Goal: Task Accomplishment & Management: Manage account settings

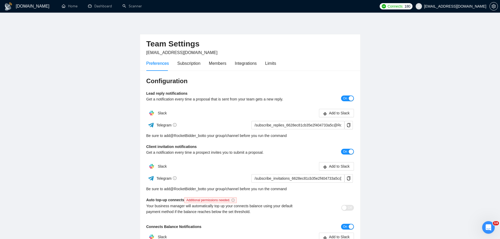
scroll to position [530, 0]
click at [111, 5] on link "Dashboard" at bounding box center [100, 6] width 24 height 4
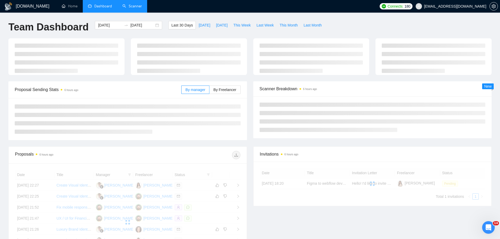
click at [132, 6] on link "Scanner" at bounding box center [131, 6] width 19 height 4
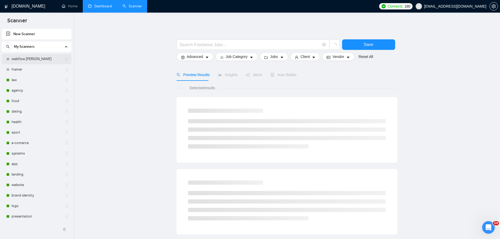
click at [37, 60] on link "webflow [PERSON_NAME]" at bounding box center [37, 59] width 50 height 11
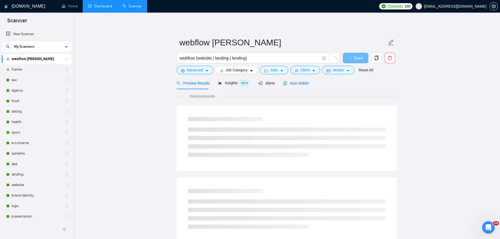
click at [297, 85] on span "Auto Bidder" at bounding box center [296, 83] width 26 height 4
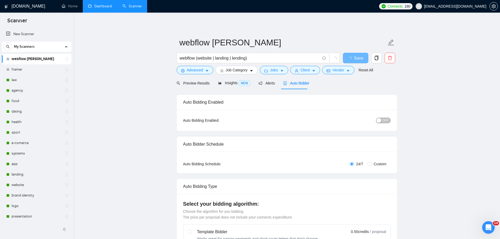
checkbox input "true"
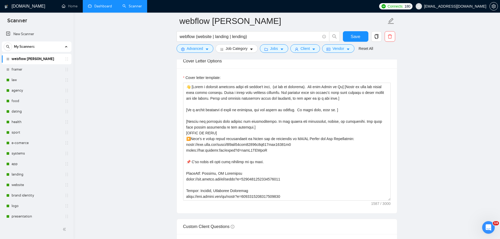
scroll to position [657, 0]
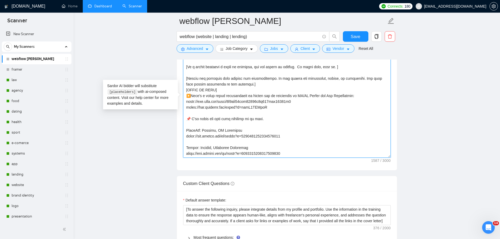
drag, startPoint x: 301, startPoint y: 101, endPoint x: 176, endPoint y: 103, distance: 125.3
paste textarea "01baa6c3ba9c463a89f86578f5a9409e"
type textarea "👋 [Lorem i dolorsit ametcons adipi eli seddoe't inci, (ut lab et dolorema). Ali…"
click at [353, 39] on span "Save" at bounding box center [355, 36] width 9 height 7
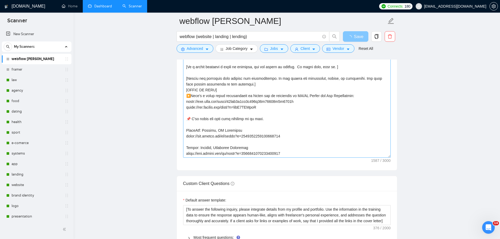
scroll to position [578, 0]
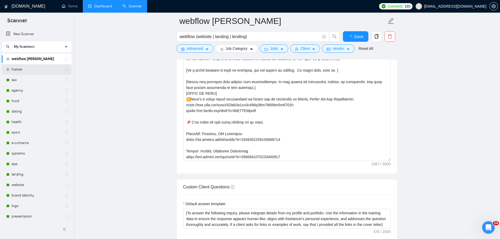
drag, startPoint x: 24, startPoint y: 71, endPoint x: 32, endPoint y: 71, distance: 7.6
click at [25, 71] on link "framer" at bounding box center [37, 69] width 50 height 11
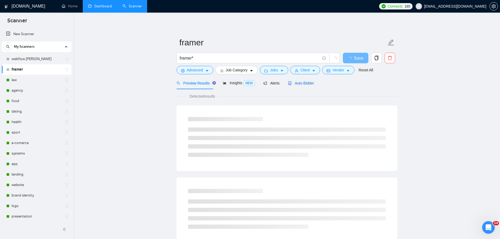
click at [305, 85] on span "Auto Bidder" at bounding box center [301, 83] width 26 height 4
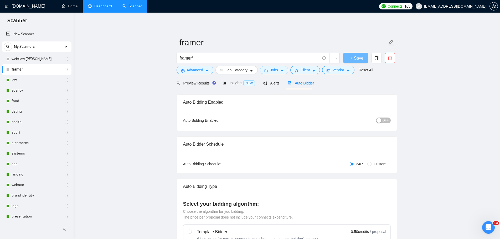
radio input "false"
radio input "true"
checkbox input "true"
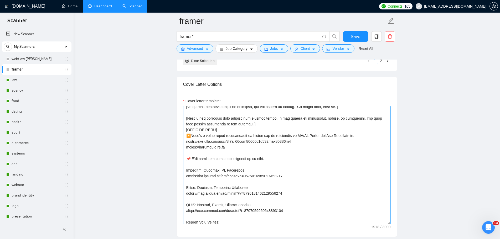
scroll to position [26, 0]
drag, startPoint x: 303, startPoint y: 140, endPoint x: 174, endPoint y: 141, distance: 128.9
click at [174, 141] on main "framer framer* Save Advanced Job Category Jobs Client Vendor Reset All Preview …" at bounding box center [286, 195] width 409 height 1662
paste textarea "01baa6c3ba9c463a89f86578f5a9409e"
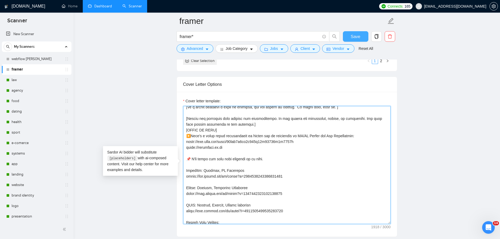
type textarea "👋 [Lorem i dolorsit ametcons adipi eli seddoe't inci, (ut lab et dolorema). Ali…"
click at [358, 36] on span "Save" at bounding box center [355, 36] width 9 height 7
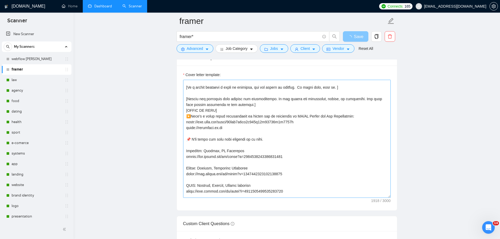
scroll to position [72, 0]
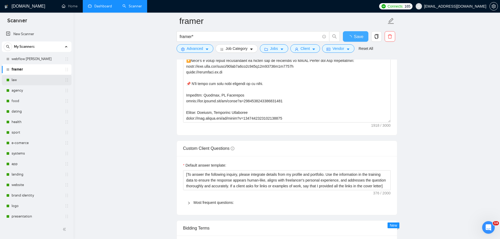
checkbox input "true"
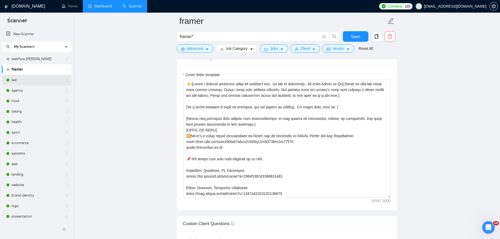
click at [18, 79] on link "law" at bounding box center [37, 80] width 50 height 11
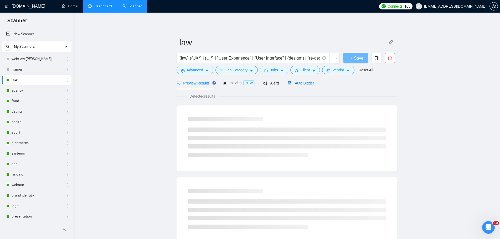
click at [305, 82] on span "Auto Bidder" at bounding box center [301, 83] width 26 height 4
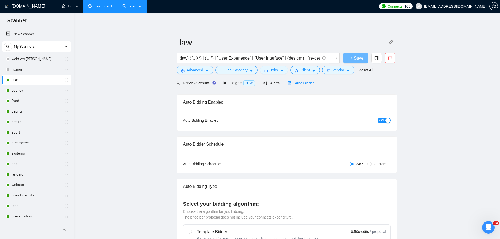
radio input "false"
radio input "true"
checkbox input "true"
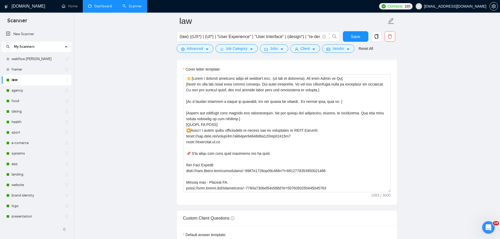
scroll to position [683, 0]
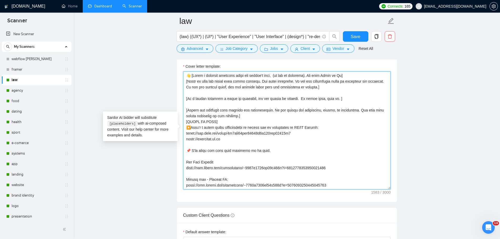
drag, startPoint x: 282, startPoint y: 133, endPoint x: 186, endPoint y: 135, distance: 96.4
click at [186, 135] on textarea "Cover letter template:" at bounding box center [286, 130] width 207 height 118
paste textarea "01baa6c3ba9c463a89f86578f5a9409e"
type textarea "👋 [Lorem i dolorsit ametcons adipi eli seddoe't inci, (ut lab et dolorema). Ali…"
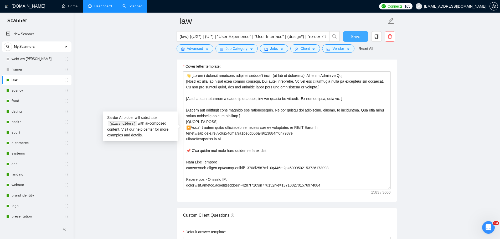
click at [357, 34] on span "Save" at bounding box center [355, 36] width 9 height 7
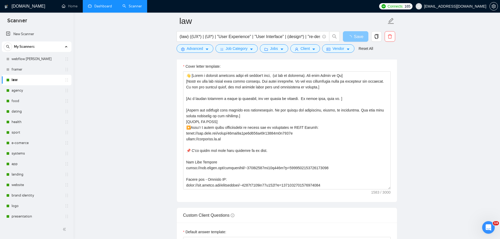
scroll to position [604, 0]
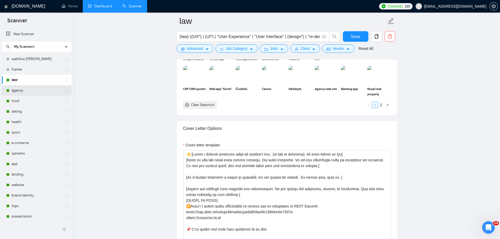
click at [26, 90] on link "agency" at bounding box center [37, 90] width 50 height 11
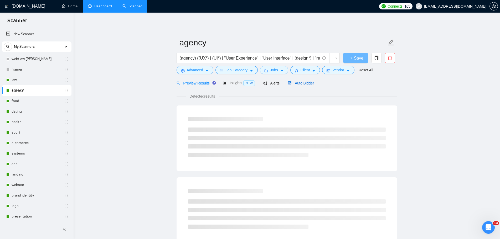
click at [301, 84] on span "Auto Bidder" at bounding box center [301, 83] width 26 height 4
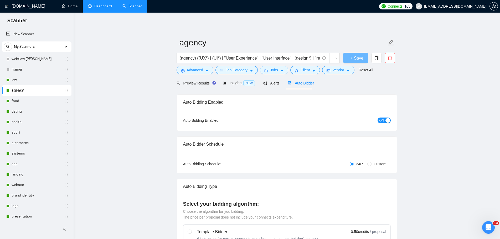
radio input "false"
radio input "true"
checkbox input "true"
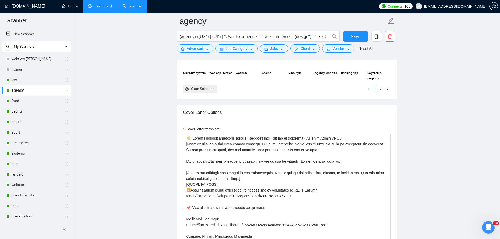
scroll to position [683, 0]
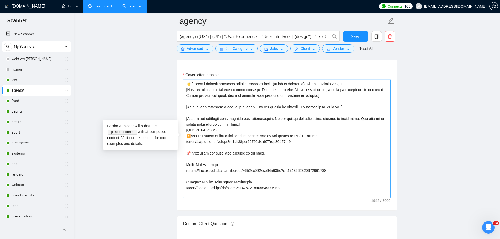
drag, startPoint x: 306, startPoint y: 141, endPoint x: 162, endPoint y: 141, distance: 144.2
paste textarea "01baa6c3ba9c463a89f86578f5a9409e"
type textarea "👋 [Lorem i dolorsit ametcons adipi eli seddoe't inci, (ut lab et dolorema). Ali…"
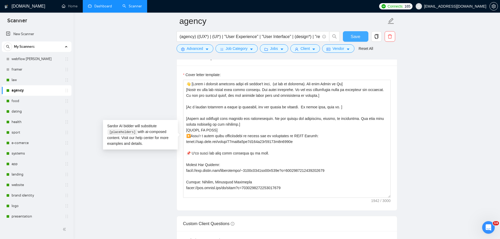
click at [357, 39] on span "Save" at bounding box center [355, 36] width 9 height 7
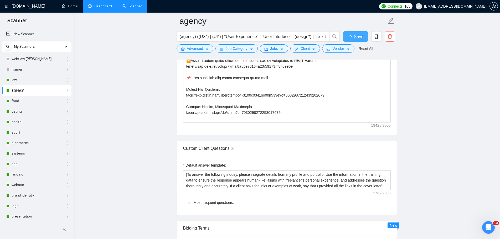
checkbox input "true"
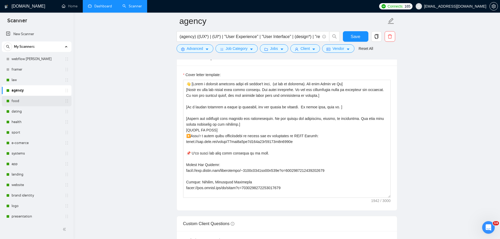
click at [20, 100] on link "food" at bounding box center [37, 101] width 50 height 11
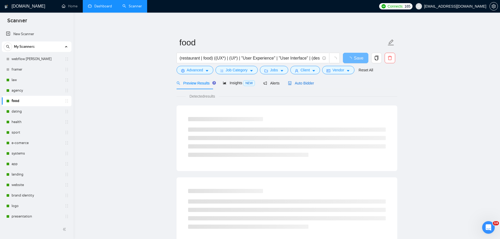
click at [306, 85] on span "Auto Bidder" at bounding box center [301, 83] width 26 height 4
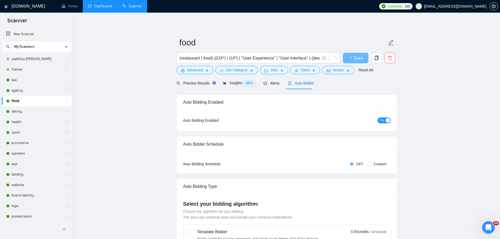
radio input "false"
radio input "true"
checkbox input "true"
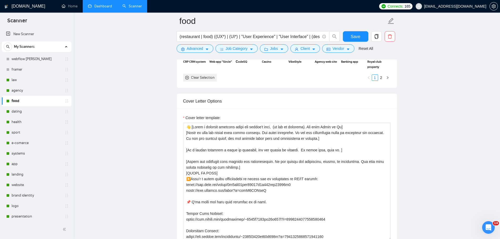
scroll to position [657, 0]
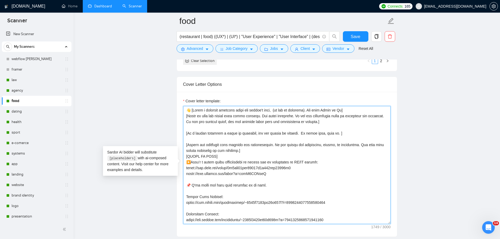
drag, startPoint x: 304, startPoint y: 169, endPoint x: 173, endPoint y: 166, distance: 130.8
paste textarea "01baa6c3ba9c463a89f86578f5a9409e"
type textarea "👋 [Lorem i dolorsit ametcons adipi eli seddoe't inci, (ut lab et dolorema). Ali…"
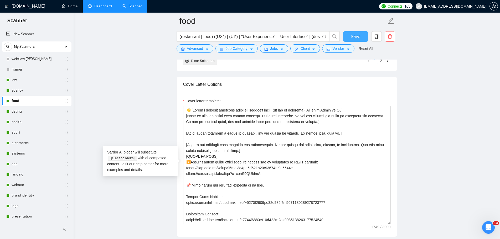
click at [355, 34] on span "Save" at bounding box center [355, 36] width 9 height 7
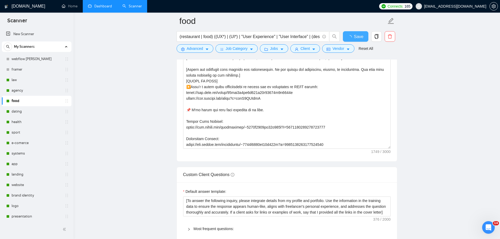
checkbox input "true"
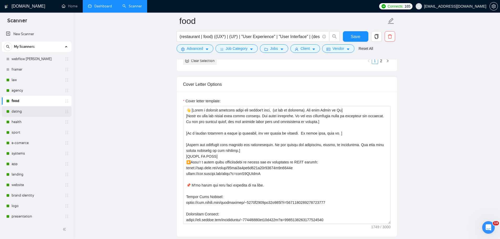
click at [21, 108] on link "dating" at bounding box center [37, 111] width 50 height 11
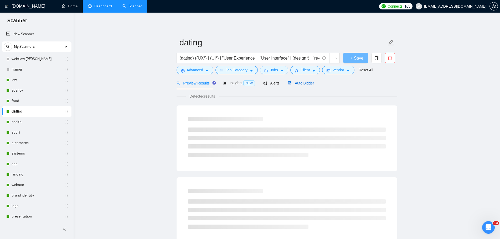
click at [306, 82] on span "Auto Bidder" at bounding box center [301, 83] width 26 height 4
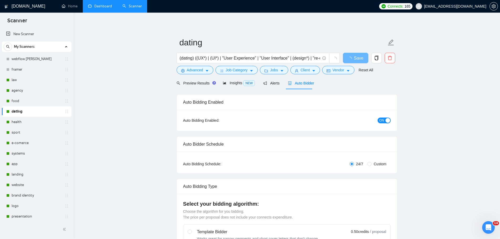
radio input "false"
radio input "true"
checkbox input "true"
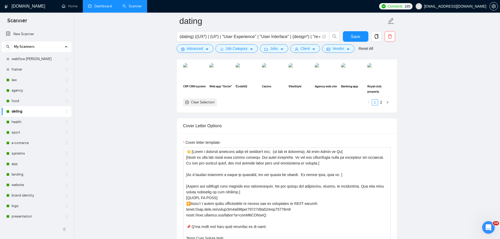
scroll to position [657, 0]
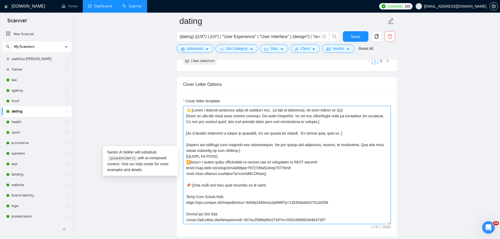
drag, startPoint x: 303, startPoint y: 166, endPoint x: 180, endPoint y: 168, distance: 122.9
paste textarea "01baa6c3ba9c463a89f86578f5a9409e"
type textarea "👋 [Lorem i dolorsit ametcons adipi eli seddoe't inci, (ut lab et dolorema). Ali…"
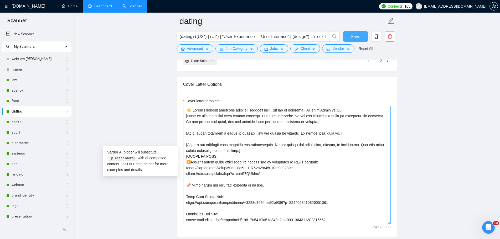
drag, startPoint x: 355, startPoint y: 38, endPoint x: 379, endPoint y: 92, distance: 59.4
click at [355, 37] on span "Save" at bounding box center [355, 36] width 9 height 7
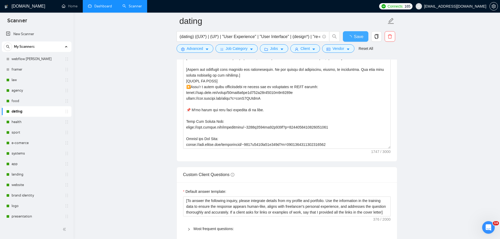
checkbox input "true"
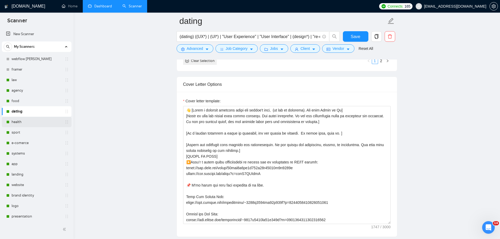
click at [24, 122] on link "health" at bounding box center [37, 122] width 50 height 11
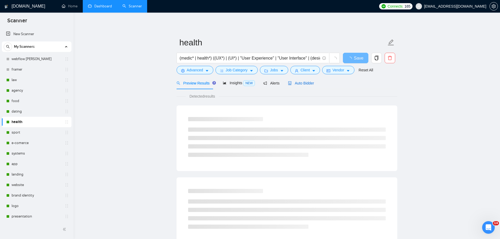
click at [302, 82] on span "Auto Bidder" at bounding box center [301, 83] width 26 height 4
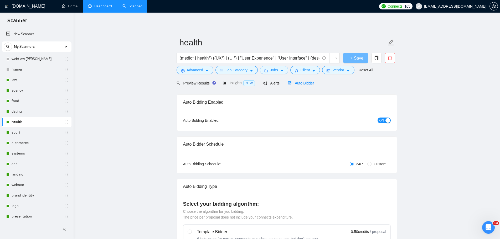
radio input "false"
radio input "true"
checkbox input "true"
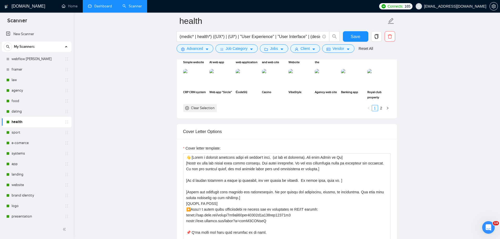
scroll to position [657, 0]
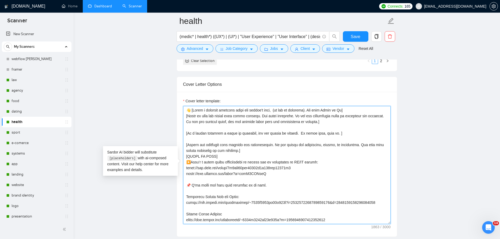
drag, startPoint x: 303, startPoint y: 169, endPoint x: 183, endPoint y: 168, distance: 119.5
click at [183, 168] on textarea "Cover letter template:" at bounding box center [286, 165] width 207 height 118
paste textarea "01baa6c3ba9c463a89f86578f5a9409e"
type textarea "👋 [Lorem i dolorsit ametcons adipi eli seddoe't inci, (ut lab et dolorema). Ali…"
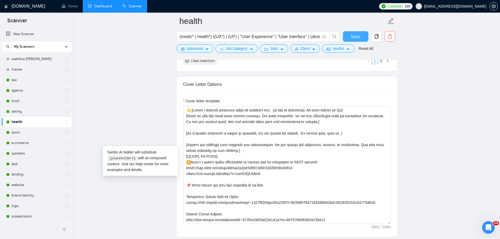
click at [360, 38] on span "Save" at bounding box center [355, 36] width 9 height 7
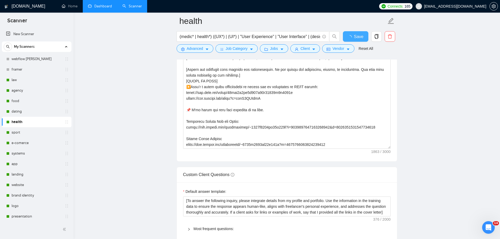
checkbox input "true"
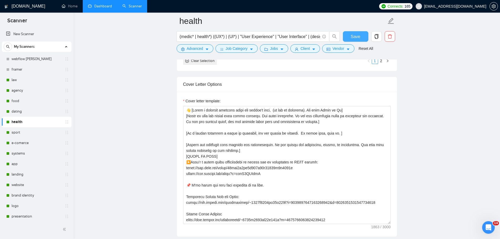
drag, startPoint x: 360, startPoint y: 39, endPoint x: 369, endPoint y: 52, distance: 16.4
click at [360, 38] on button "Save" at bounding box center [355, 36] width 25 height 11
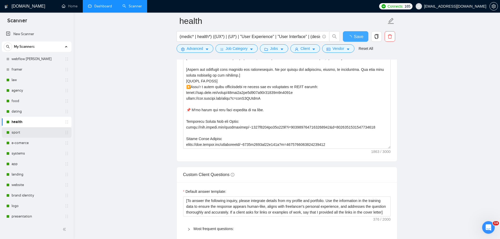
checkbox input "true"
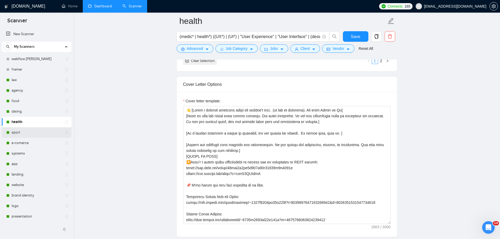
click at [26, 136] on link "sport" at bounding box center [37, 132] width 50 height 11
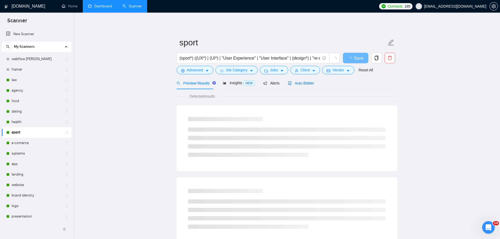
click at [295, 84] on span "Auto Bidder" at bounding box center [301, 83] width 26 height 4
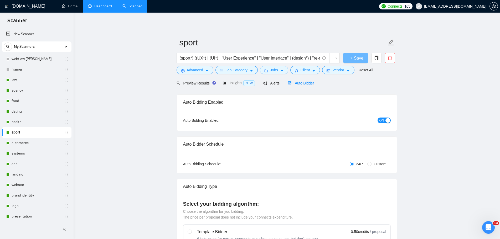
radio input "false"
radio input "true"
checkbox input "true"
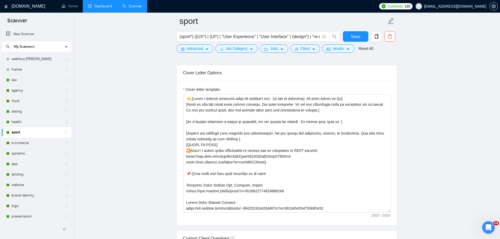
scroll to position [709, 0]
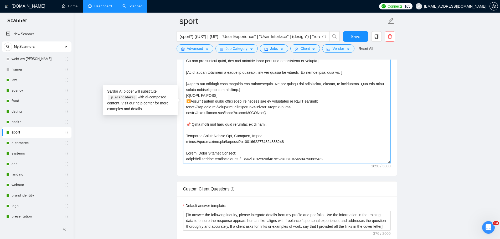
drag, startPoint x: 302, startPoint y: 107, endPoint x: 164, endPoint y: 107, distance: 138.7
paste textarea "01baa6c3ba9c463a89f86578f5a9409e"
type textarea "👋 [Lorem i dolorsit ametcons adipi eli seddoe't inci, (ut lab et dolorema). Ali…"
drag, startPoint x: 357, startPoint y: 38, endPoint x: 363, endPoint y: 95, distance: 57.6
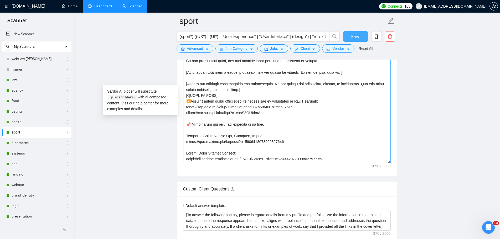
click at [357, 38] on span "Save" at bounding box center [355, 36] width 9 height 7
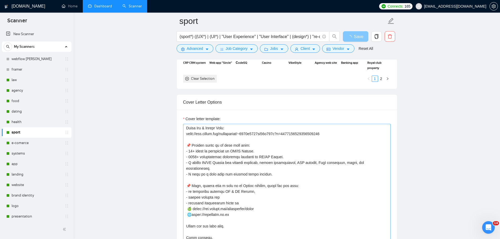
scroll to position [144, 0]
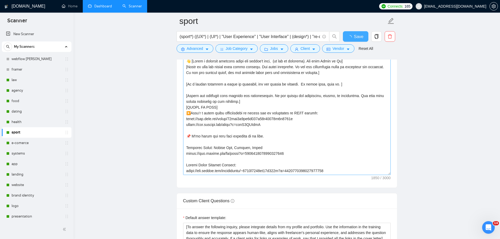
checkbox input "true"
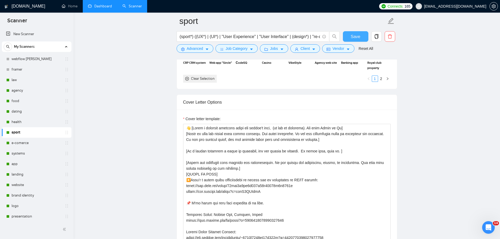
click at [360, 36] on span "Save" at bounding box center [355, 36] width 9 height 7
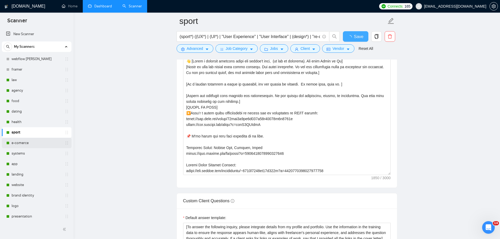
checkbox input "true"
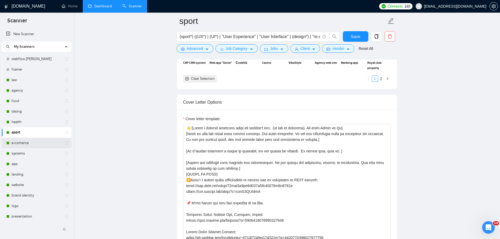
click at [23, 142] on link "e-comerce" at bounding box center [37, 143] width 50 height 11
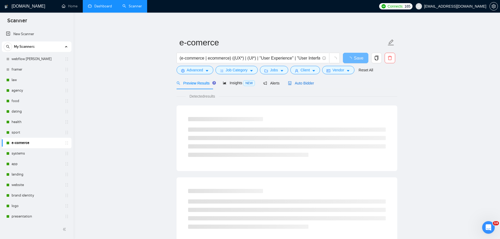
click at [297, 82] on span "Auto Bidder" at bounding box center [301, 83] width 26 height 4
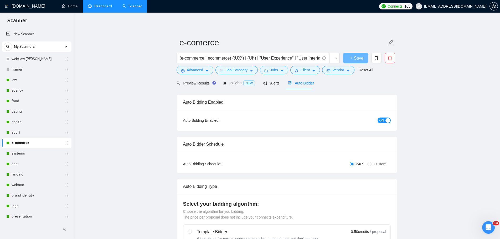
radio input "false"
radio input "true"
checkbox input "true"
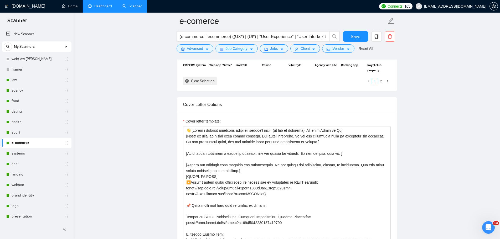
scroll to position [657, 0]
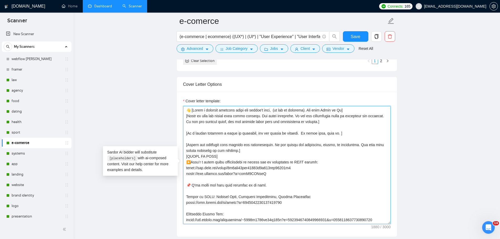
drag, startPoint x: 303, startPoint y: 166, endPoint x: 186, endPoint y: 167, distance: 117.1
click at [186, 167] on textarea "Cover letter template:" at bounding box center [286, 165] width 207 height 118
paste textarea "01baa6c3ba9c463a89f86578f5a9409e"
type textarea "👋 [Lorem i dolorsit ametcons adipi eli seddoe't inci, (ut lab et dolorema). Ali…"
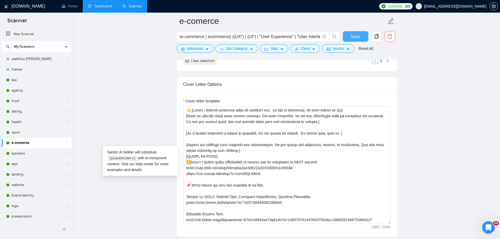
click at [365, 36] on button "Save" at bounding box center [355, 36] width 25 height 11
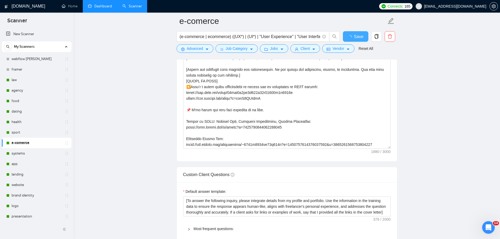
checkbox input "true"
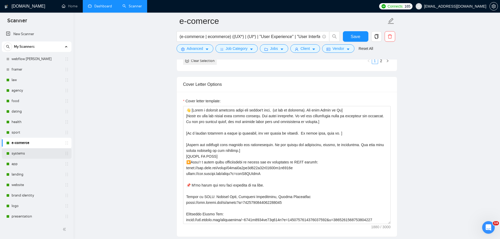
click at [20, 153] on link "systems" at bounding box center [37, 153] width 50 height 11
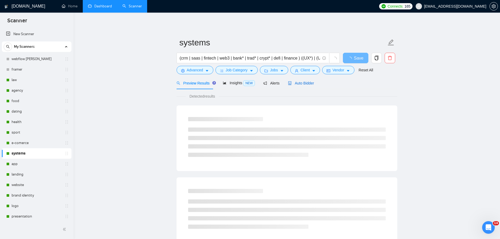
click at [299, 82] on span "Auto Bidder" at bounding box center [301, 83] width 26 height 4
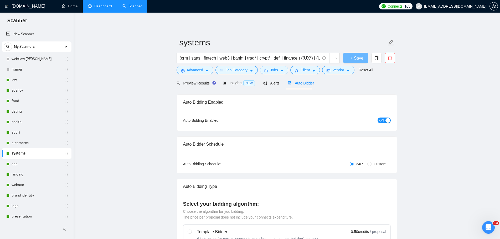
radio input "false"
radio input "true"
checkbox input "true"
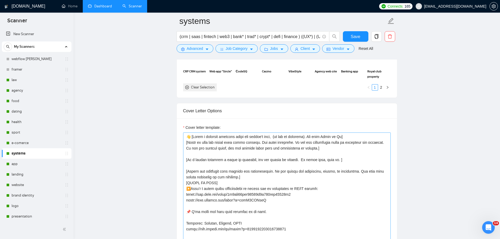
scroll to position [630, 0]
drag, startPoint x: 303, startPoint y: 194, endPoint x: 166, endPoint y: 195, distance: 136.8
paste textarea "01baa6c3ba9c463a89f86578f5a9409e"
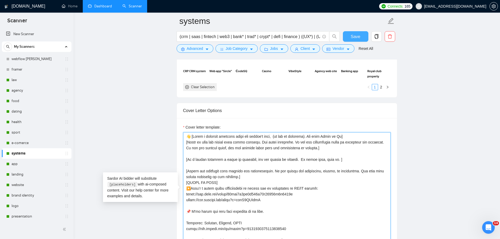
type textarea "👋 [Lorem i dolorsit ametcons adipi eli seddoe't inci, (ut lab et dolorema). Ali…"
click at [356, 39] on span "Save" at bounding box center [355, 36] width 9 height 7
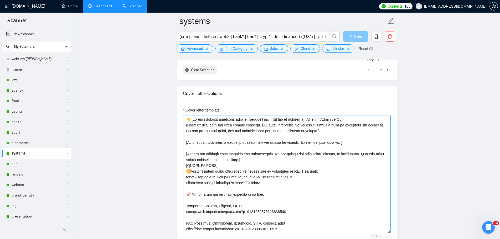
scroll to position [657, 0]
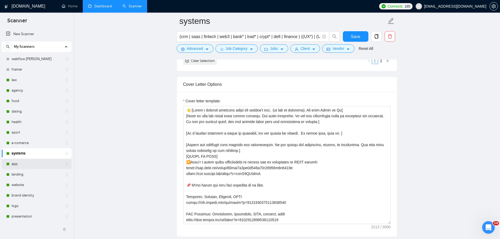
click at [23, 165] on link "app" at bounding box center [37, 164] width 50 height 11
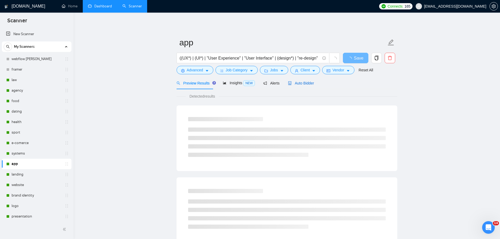
click at [304, 84] on span "Auto Bidder" at bounding box center [301, 83] width 26 height 4
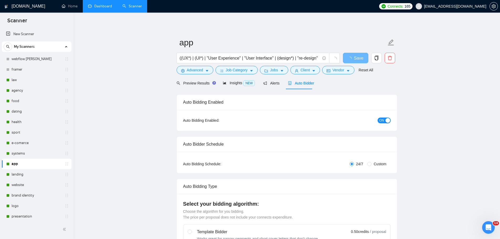
radio input "false"
radio input "true"
checkbox input "true"
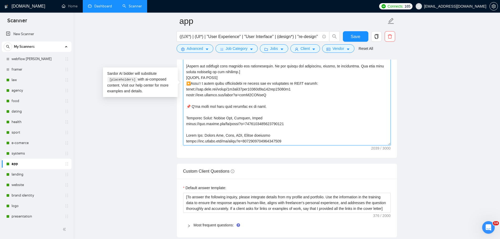
drag, startPoint x: 304, startPoint y: 87, endPoint x: 160, endPoint y: 89, distance: 144.2
paste textarea "01baa6c3ba9c463a89f86578f5a9409e"
type textarea "👋 [Lorem i dolorsit ametcons adipi eli seddoe't inci, (ut lab et dolorema). Ali…"
click at [353, 36] on span "Save" at bounding box center [355, 36] width 9 height 7
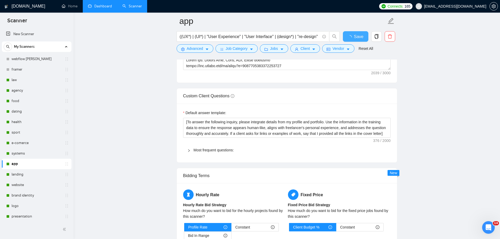
checkbox input "true"
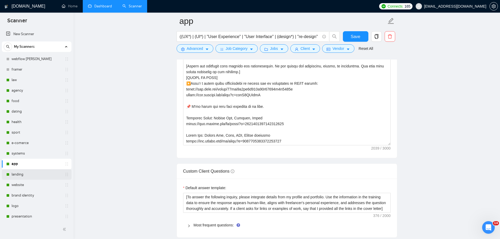
click at [33, 175] on link "landing" at bounding box center [37, 174] width 50 height 11
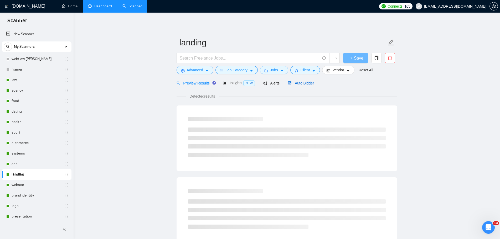
click at [308, 85] on span "Auto Bidder" at bounding box center [301, 83] width 26 height 4
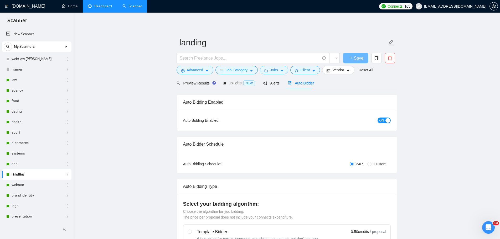
radio input "false"
radio input "true"
checkbox input "true"
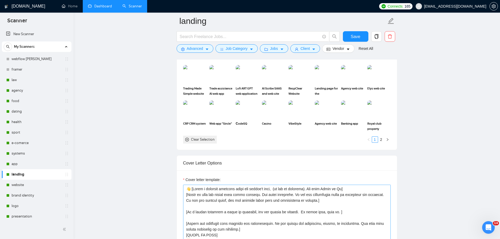
scroll to position [683, 0]
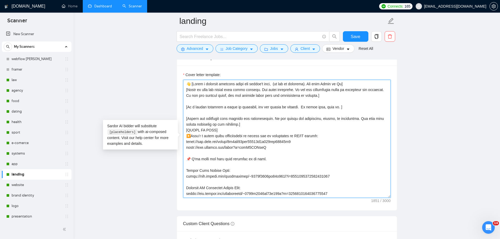
drag, startPoint x: 307, startPoint y: 140, endPoint x: 147, endPoint y: 142, distance: 159.9
paste textarea "01baa6c3ba9c463a89f86578f5a9409e"
type textarea "👋 [Lorem i dolorsit ametcons adipi eli seddoe't inci, (ut lab et dolorema). Ali…"
click at [362, 38] on button "Save" at bounding box center [355, 36] width 25 height 11
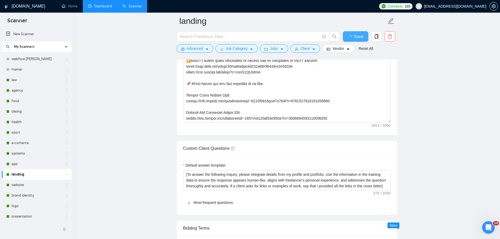
checkbox input "true"
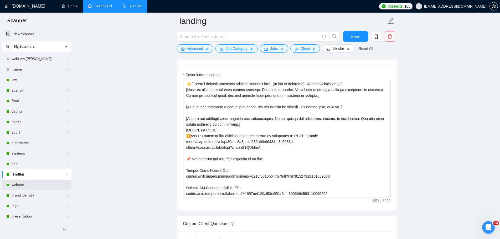
click at [27, 184] on link "website" at bounding box center [37, 185] width 50 height 11
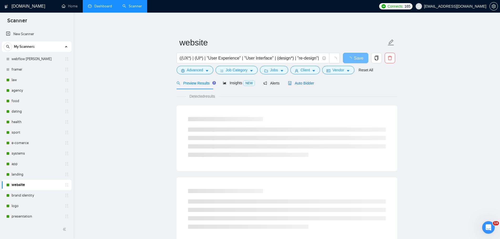
click at [303, 84] on span "Auto Bidder" at bounding box center [301, 83] width 26 height 4
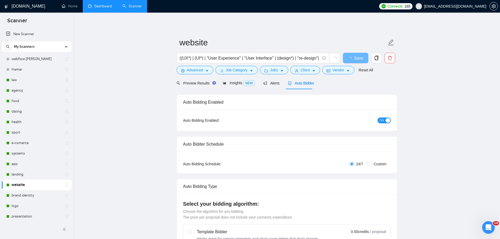
radio input "false"
radio input "true"
checkbox input "true"
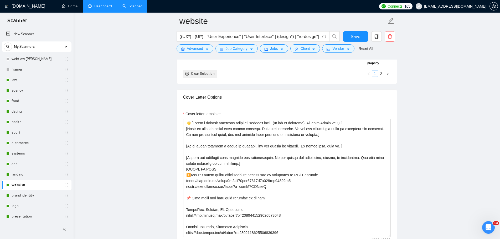
scroll to position [709, 0]
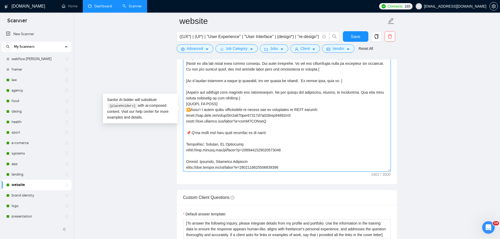
drag, startPoint x: 299, startPoint y: 115, endPoint x: 167, endPoint y: 115, distance: 132.1
paste textarea "01baa6c3ba9c463a89f86578f5a9409e"
type textarea "👋 [Lorem i dolorsit ametcons adipi eli seddoe't inci, (ut lab et dolorema). Ali…"
click at [360, 36] on span "Save" at bounding box center [355, 36] width 9 height 7
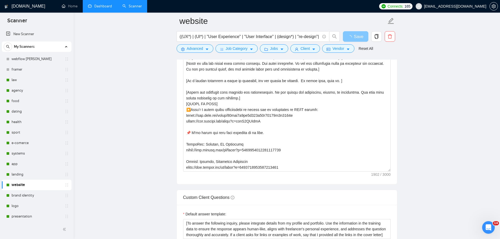
scroll to position [657, 0]
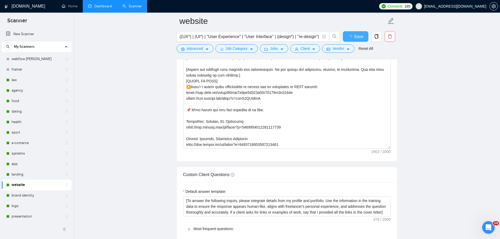
checkbox input "true"
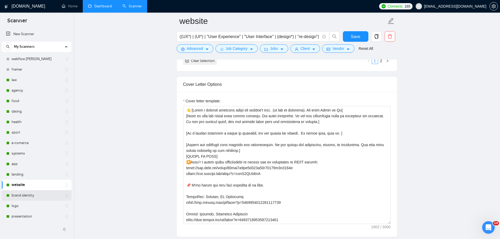
click at [29, 196] on link "brand identity" at bounding box center [37, 195] width 50 height 11
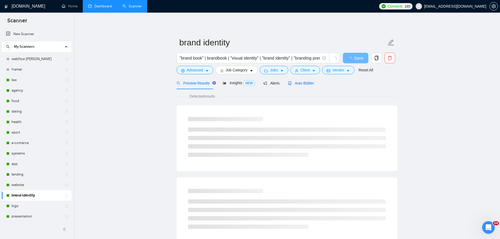
click at [301, 82] on span "Auto Bidder" at bounding box center [301, 83] width 26 height 4
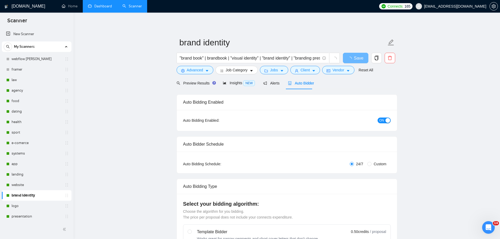
radio input "false"
radio input "true"
checkbox input "true"
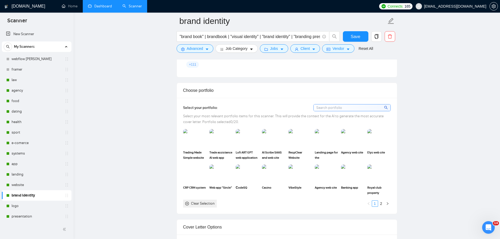
scroll to position [630, 0]
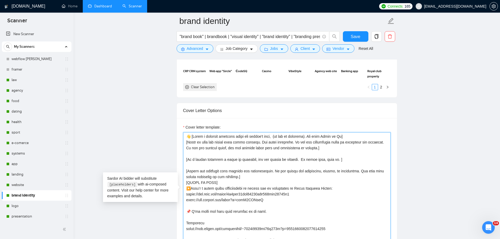
drag, startPoint x: 302, startPoint y: 193, endPoint x: 157, endPoint y: 193, distance: 145.2
paste textarea "01baa6c3ba9c463a89f86578f5a9409e"
type textarea "👋 [Lorem i dolorsit ametcons adipi eli seddoe't inci, (ut lab et dolorema). Ali…"
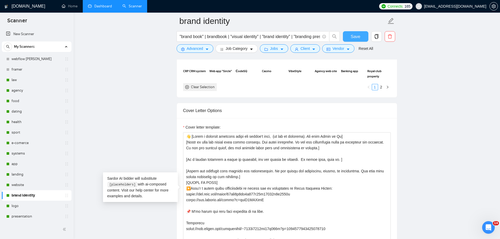
click at [353, 36] on span "Save" at bounding box center [355, 36] width 9 height 7
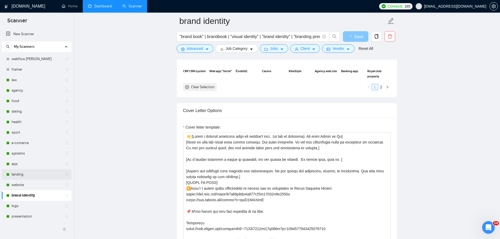
scroll to position [26, 0]
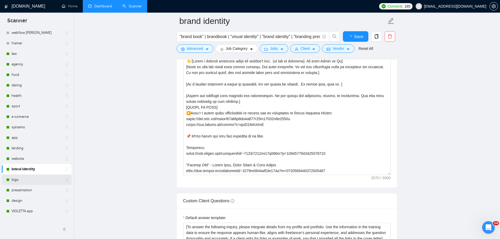
click at [26, 180] on link "logo" at bounding box center [37, 180] width 50 height 11
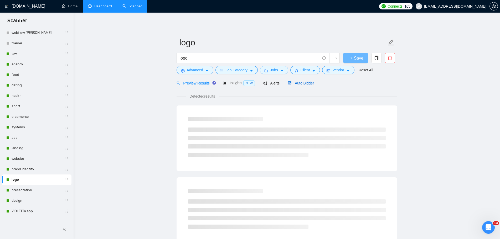
click at [304, 84] on span "Auto Bidder" at bounding box center [301, 83] width 26 height 4
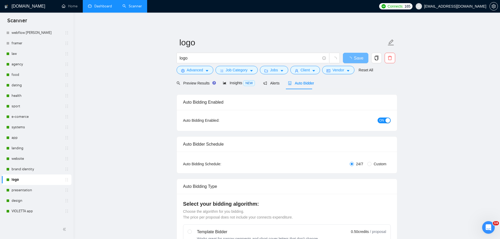
radio input "false"
radio input "true"
checkbox input "true"
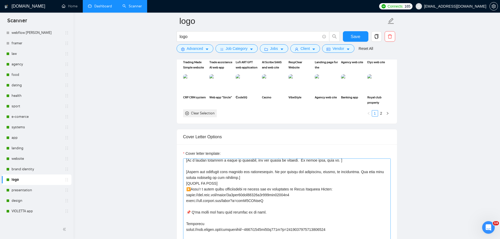
scroll to position [53, 0]
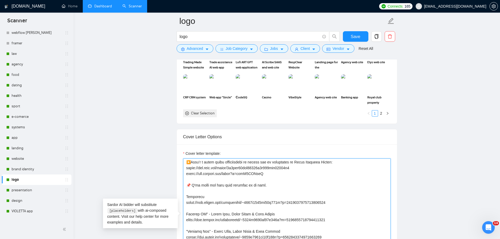
drag, startPoint x: 300, startPoint y: 166, endPoint x: 164, endPoint y: 170, distance: 136.1
paste textarea "01baa6c3ba9c463a89f86578f5a9409e"
type textarea "👋 [Lorem i dolorsit ametcons adipi eli seddoe't inci, (ut lab et dolorema). Ali…"
click at [355, 35] on span "Save" at bounding box center [355, 36] width 9 height 7
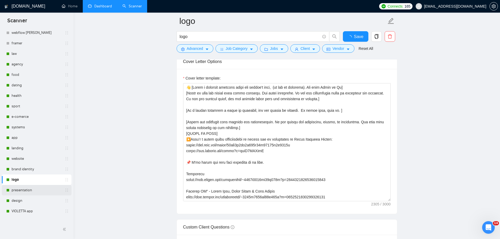
click at [30, 189] on link "presentation" at bounding box center [37, 190] width 50 height 11
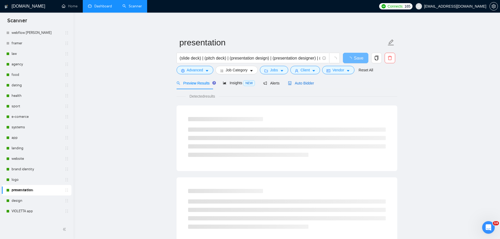
click at [306, 83] on span "Auto Bidder" at bounding box center [301, 83] width 26 height 4
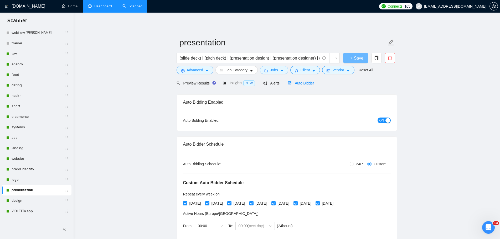
radio input "false"
radio input "true"
checkbox input "true"
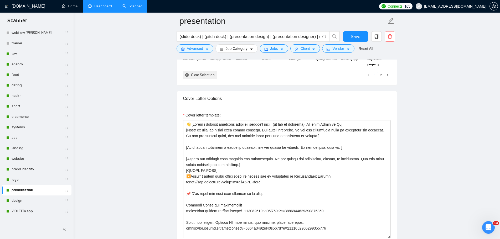
scroll to position [683, 0]
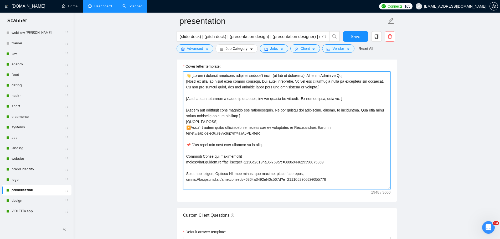
click at [334, 127] on textarea "Cover letter template:" at bounding box center [286, 130] width 207 height 118
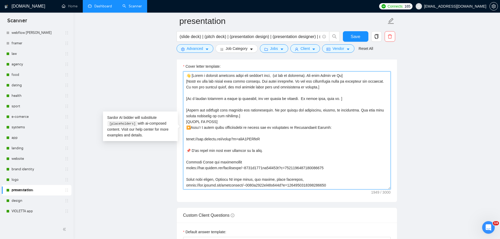
paste textarea "[URL][DOMAIN_NAME]"
type textarea "👋 [Lorem i dolorsit ametcons adipi eli seddoe't inci, (ut lab et dolorema). Ali…"
drag, startPoint x: 352, startPoint y: 39, endPoint x: 373, endPoint y: 86, distance: 51.5
click at [352, 39] on span "Save" at bounding box center [355, 36] width 9 height 7
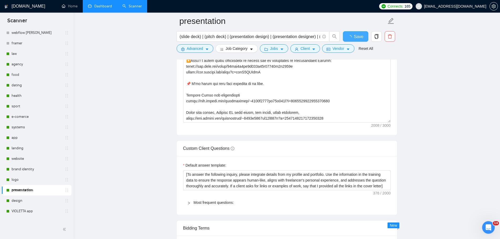
checkbox input "true"
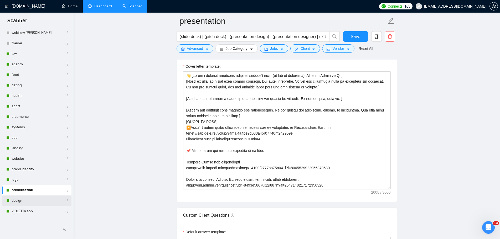
click at [22, 200] on link "design" at bounding box center [37, 201] width 50 height 11
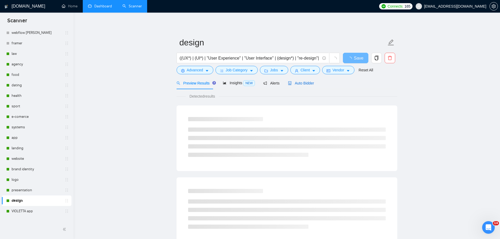
click at [300, 84] on span "Auto Bidder" at bounding box center [301, 83] width 26 height 4
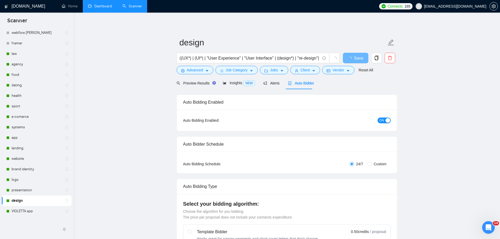
radio input "false"
radio input "true"
checkbox input "true"
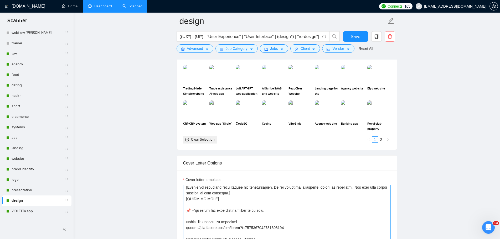
scroll to position [53, 0]
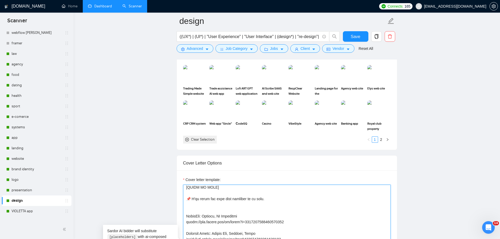
scroll to position [56, 0]
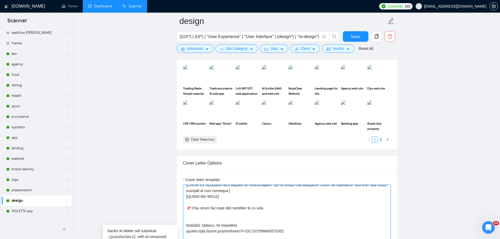
paste textarea "[URL][DOMAIN_NAME]"
type textarea "👋 [Lorem i dolorsit ametcons adipi eli seddoe't inci, (ut lab et dolorema). Ali…"
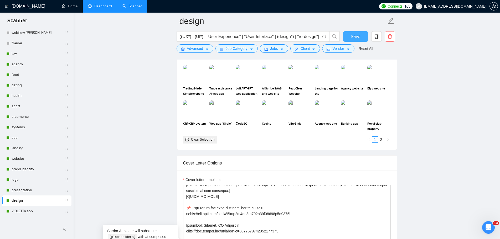
click at [352, 35] on span "Save" at bounding box center [355, 36] width 9 height 7
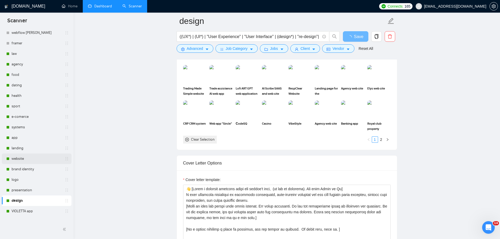
click at [20, 157] on link "website" at bounding box center [37, 159] width 50 height 11
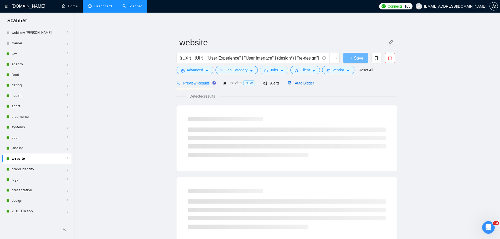
click at [303, 84] on span "Auto Bidder" at bounding box center [301, 83] width 26 height 4
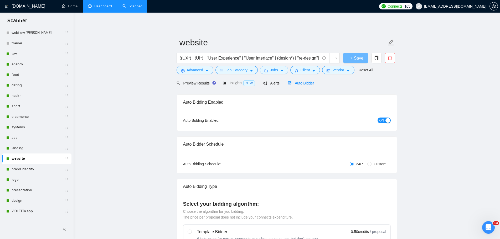
radio input "false"
radio input "true"
checkbox input "true"
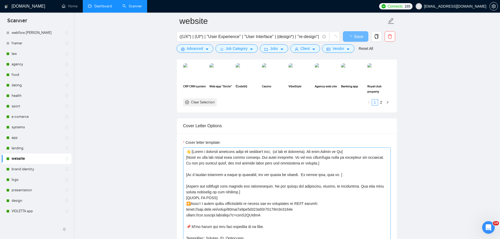
scroll to position [630, 0]
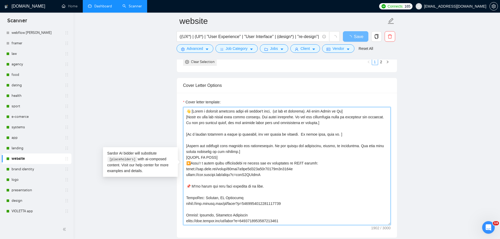
drag, startPoint x: 272, startPoint y: 175, endPoint x: 247, endPoint y: 173, distance: 24.2
click at [215, 170] on textarea "Cover letter template:" at bounding box center [286, 166] width 207 height 118
click at [295, 178] on textarea "Cover letter template:" at bounding box center [286, 166] width 207 height 118
drag, startPoint x: 304, startPoint y: 169, endPoint x: 175, endPoint y: 167, distance: 129.5
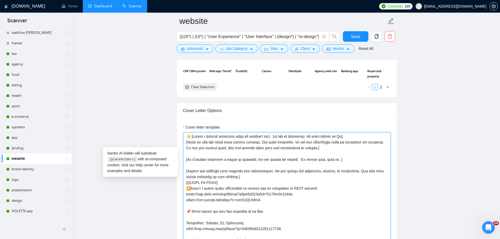
drag, startPoint x: 247, startPoint y: 200, endPoint x: 184, endPoint y: 188, distance: 64.5
click at [184, 188] on textarea "Cover letter template:" at bounding box center [286, 191] width 207 height 118
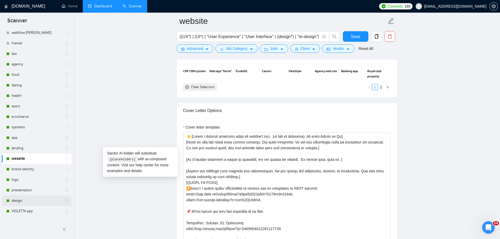
click at [31, 201] on link "design" at bounding box center [37, 201] width 50 height 11
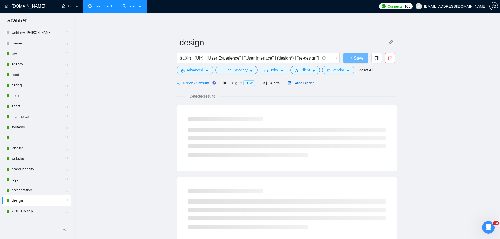
click at [303, 84] on span "Auto Bidder" at bounding box center [301, 83] width 26 height 4
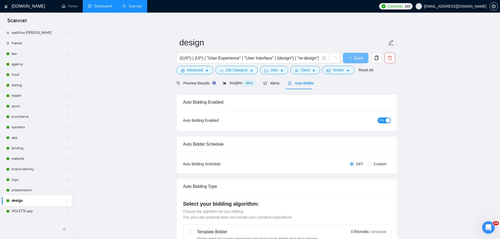
radio input "false"
radio input "true"
checkbox input "true"
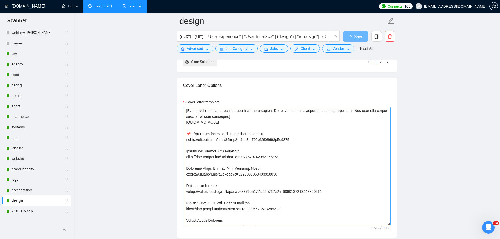
scroll to position [26, 0]
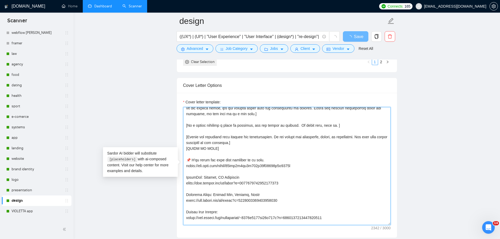
drag, startPoint x: 322, startPoint y: 167, endPoint x: 177, endPoint y: 168, distance: 145.2
paste textarea "▶️Here’s a brief video introduction of myself and my experience in UI/UX design…"
type textarea "👋 [Lorem i dolorsit ametcons adipi eli seddoe't inci, (ut lab et dolorema). Ali…"
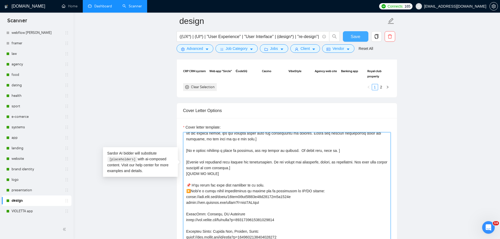
type textarea "👋 [Lorem i dolorsit ametcons adipi eli seddoe't inci, (ut lab et dolorema). Ali…"
click at [361, 37] on button "Save" at bounding box center [355, 36] width 25 height 11
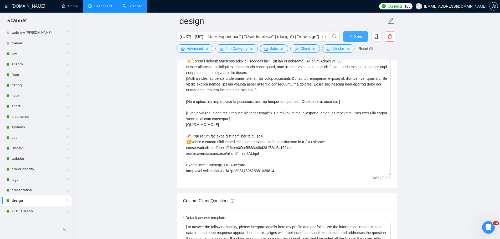
checkbox input "true"
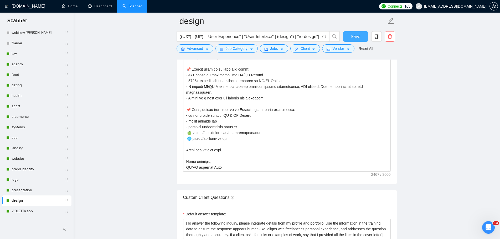
scroll to position [814, 0]
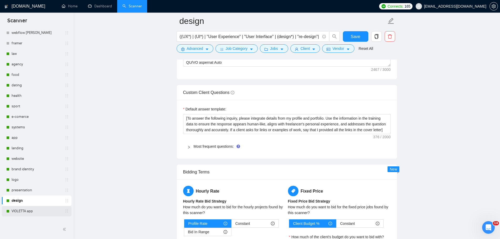
click at [34, 209] on link "VIOLETTA app" at bounding box center [37, 211] width 50 height 11
